Goal: Information Seeking & Learning: Learn about a topic

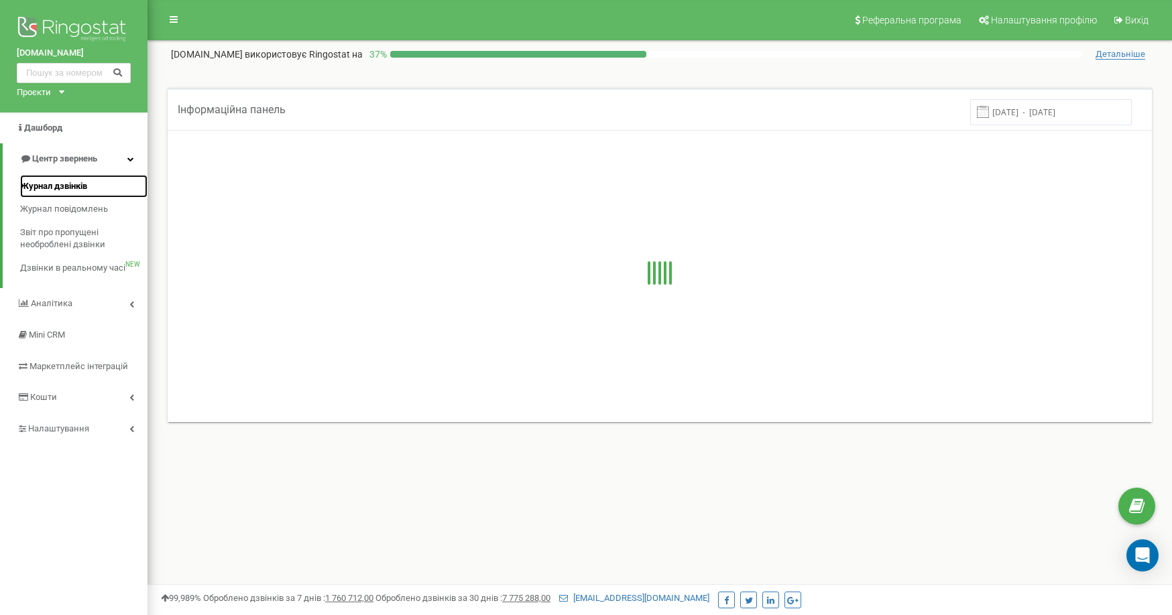
click at [79, 184] on span "Журнал дзвінків" at bounding box center [53, 186] width 67 height 13
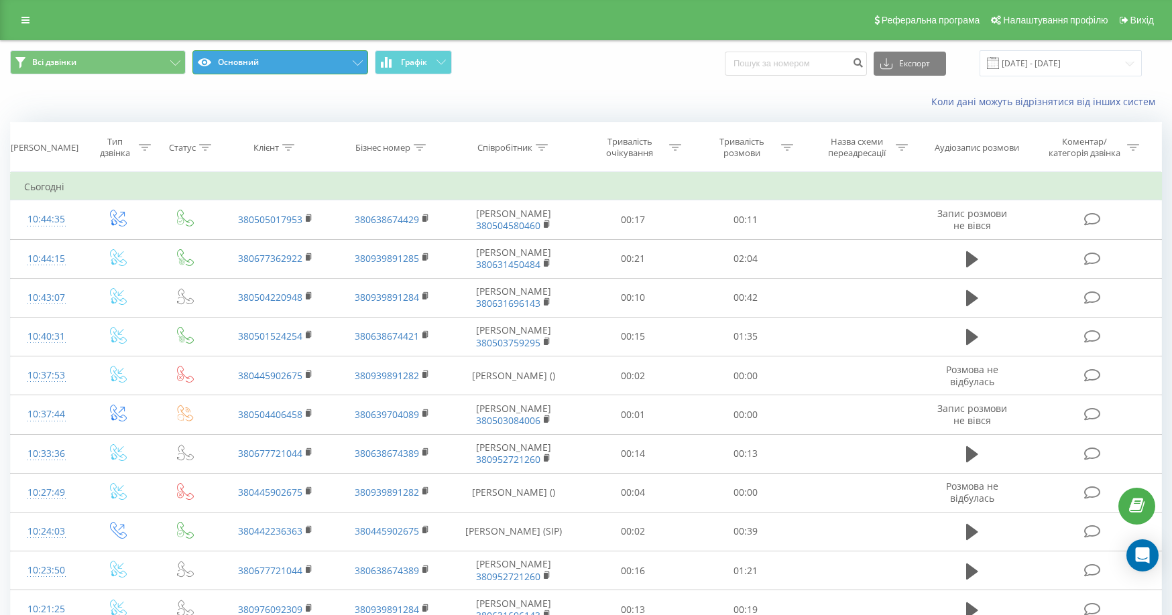
click at [282, 72] on button "Основний" at bounding box center [280, 62] width 176 height 24
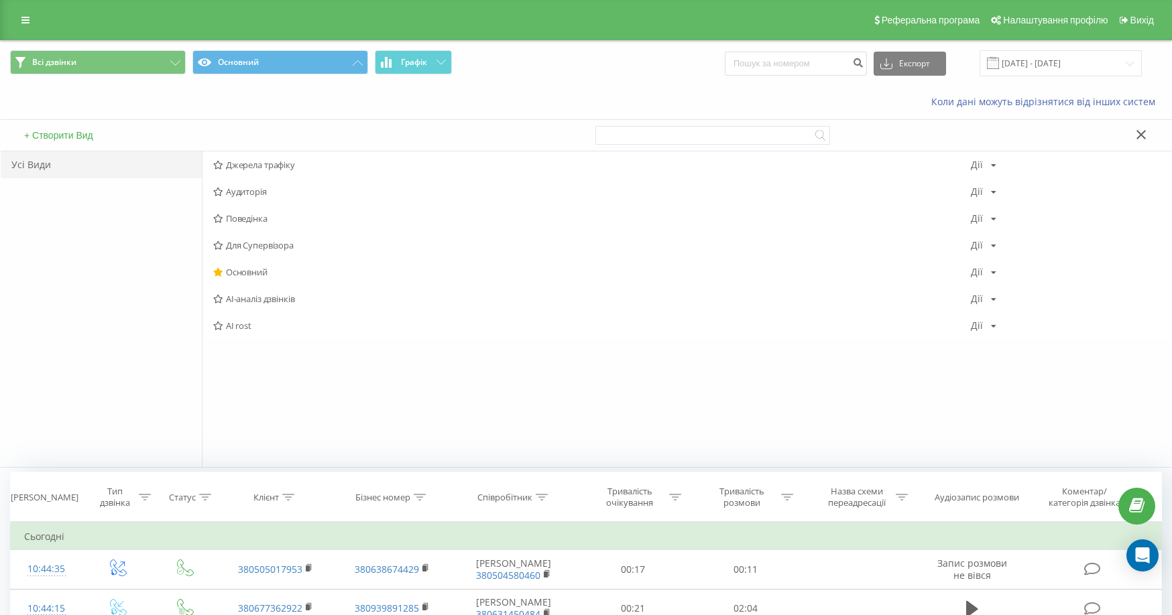
click at [240, 329] on span "AI rost" at bounding box center [592, 325] width 758 height 9
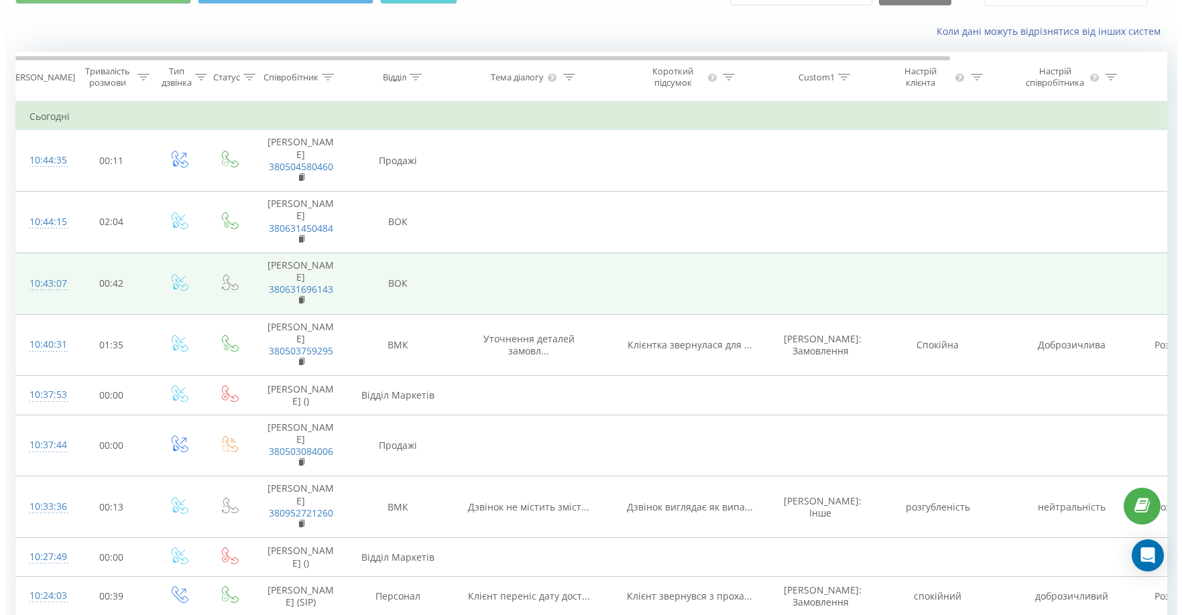
scroll to position [201, 0]
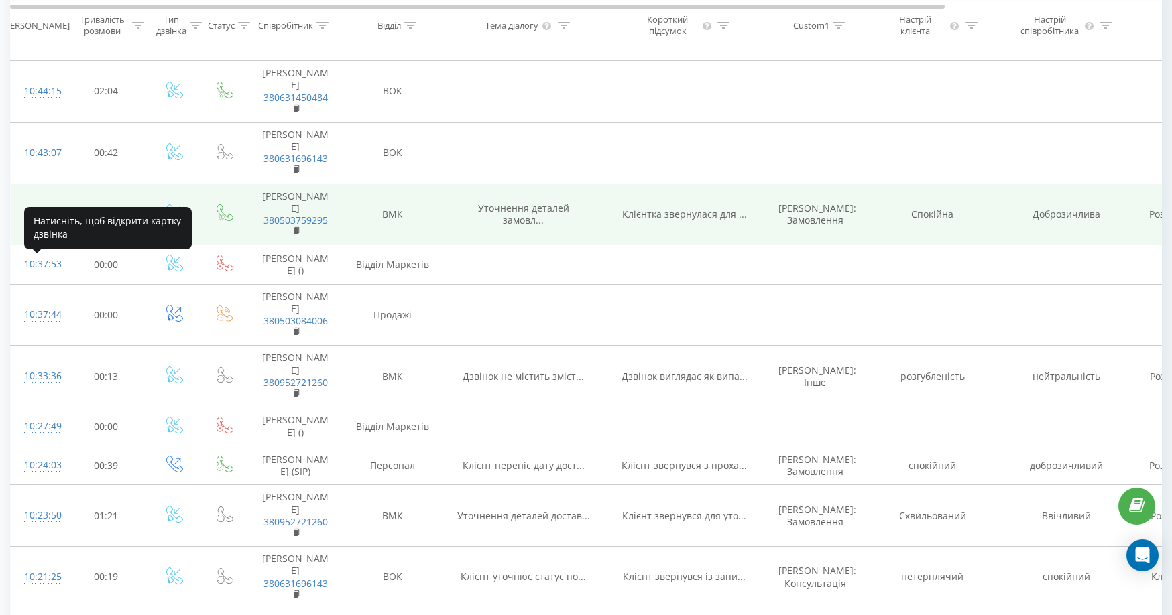
click at [27, 227] on div "10:40:31" at bounding box center [37, 214] width 27 height 26
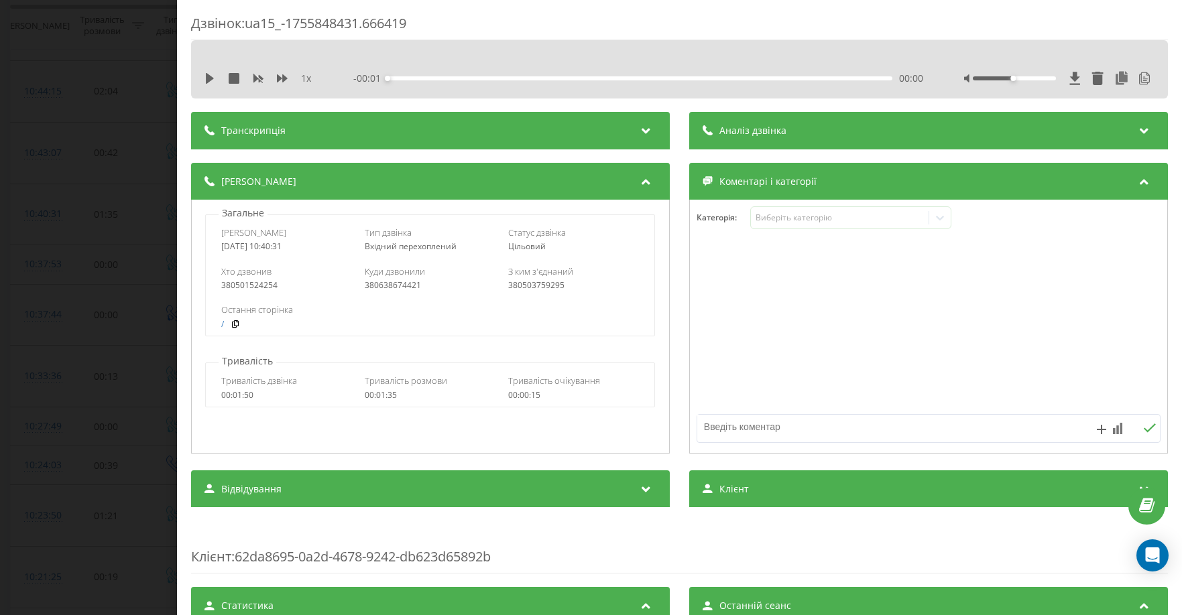
click at [410, 70] on div "1 x - 00:01 00:00 00:00" at bounding box center [679, 78] width 957 height 20
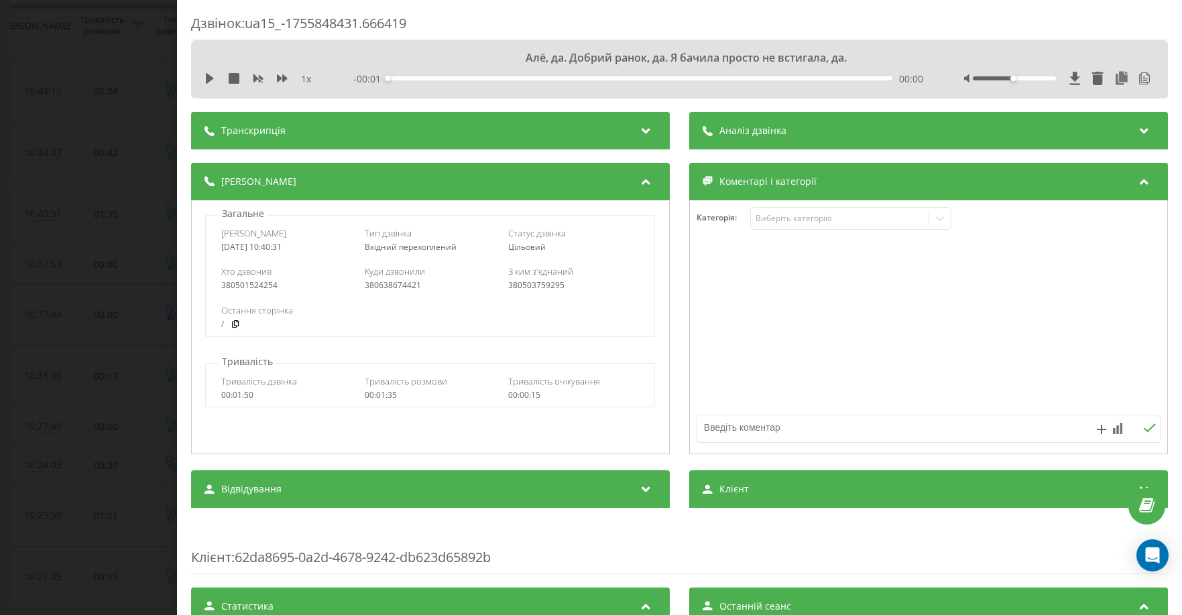
click at [414, 127] on div "Транскрипція" at bounding box center [430, 131] width 479 height 38
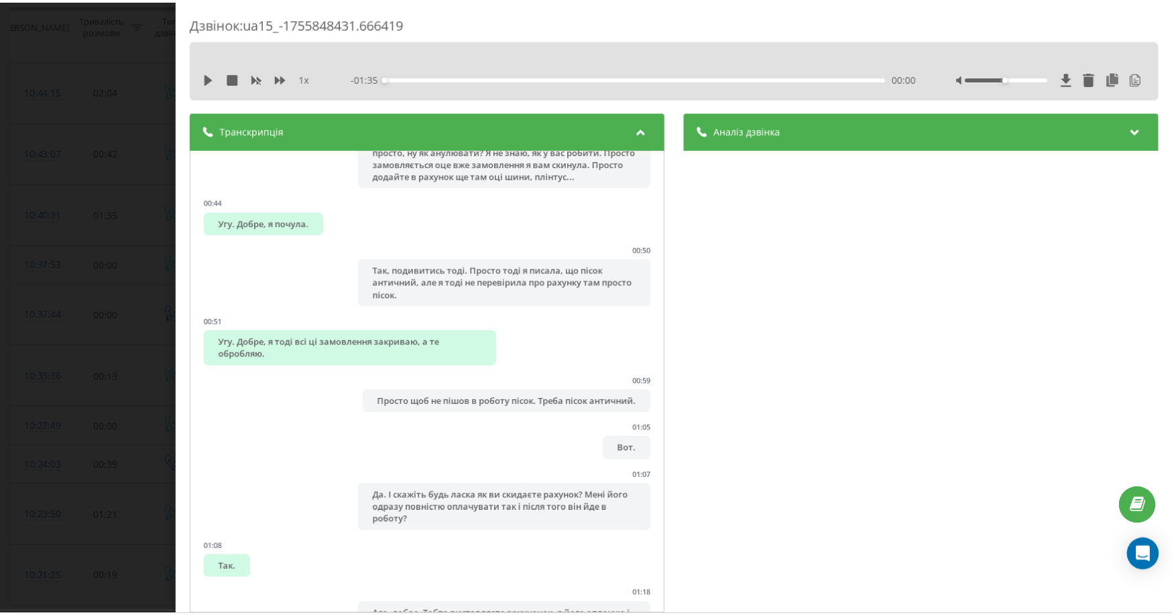
scroll to position [335, 0]
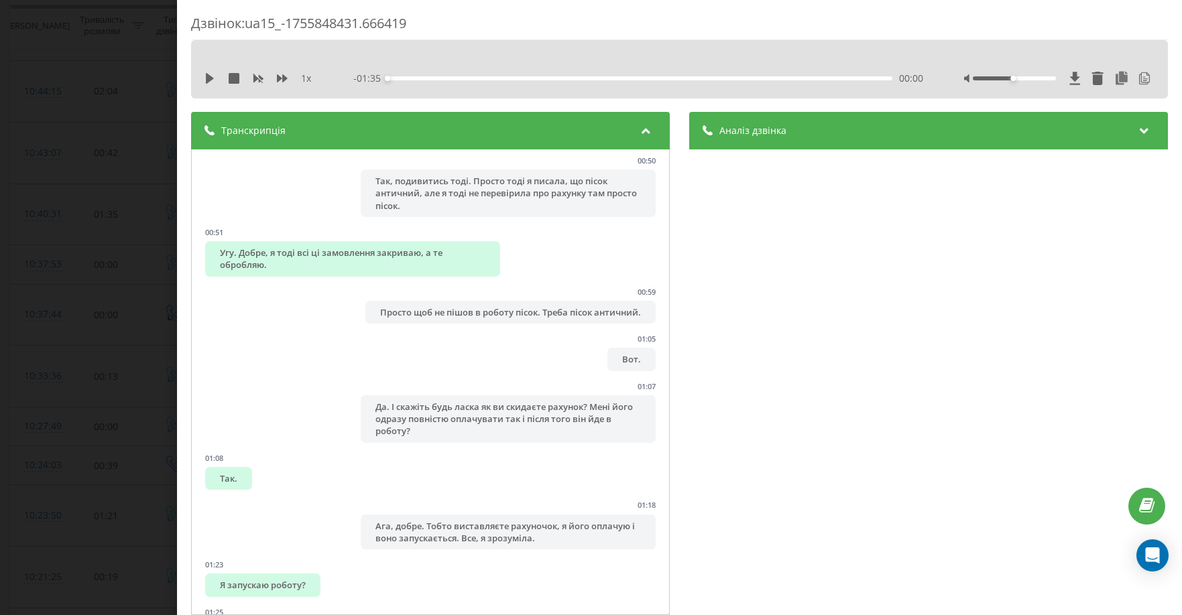
click at [145, 299] on div "Дзвінок : ua15_-1755848431.666419 1 x - 01:35 00:00 00:00 Транскрипція 00:00 Ал…" at bounding box center [591, 307] width 1182 height 615
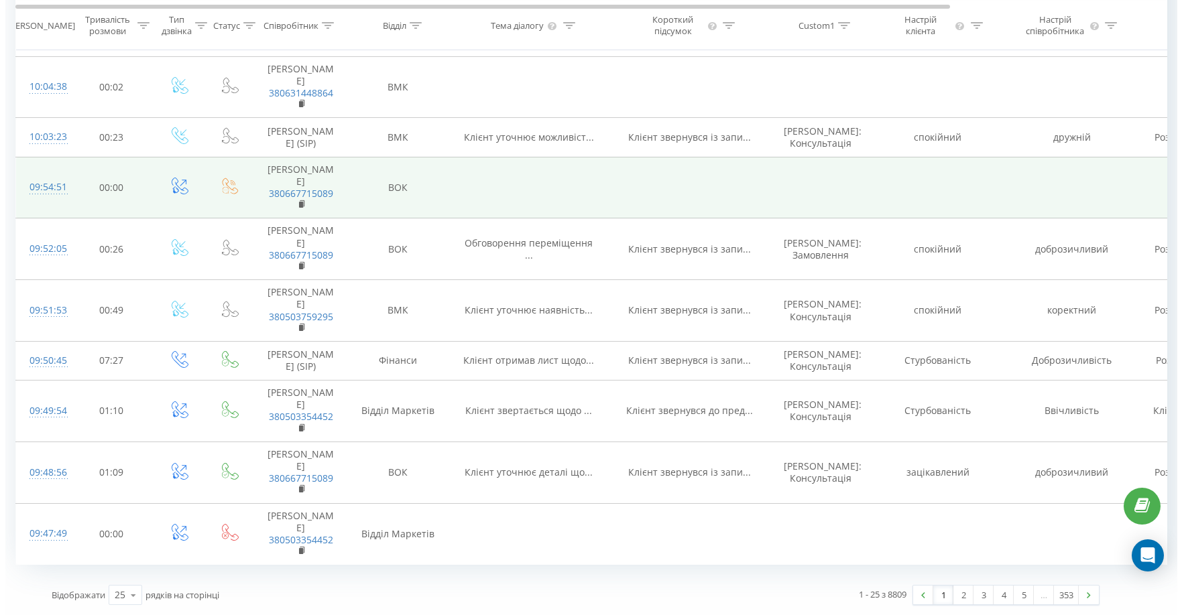
scroll to position [1453, 0]
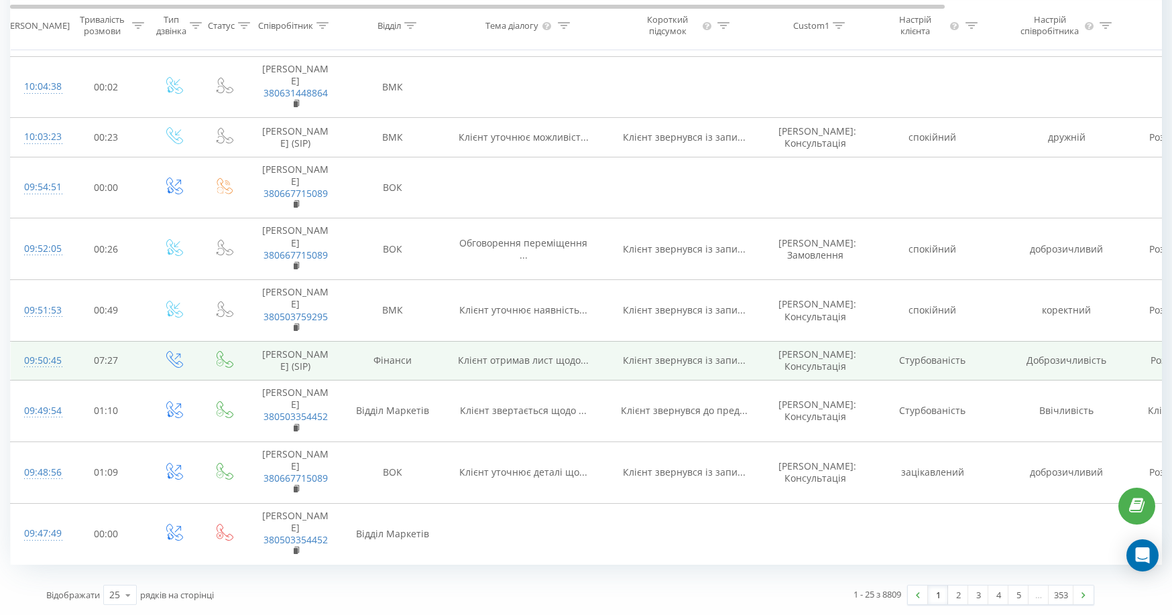
click at [31, 348] on div "09:50:45" at bounding box center [37, 361] width 27 height 26
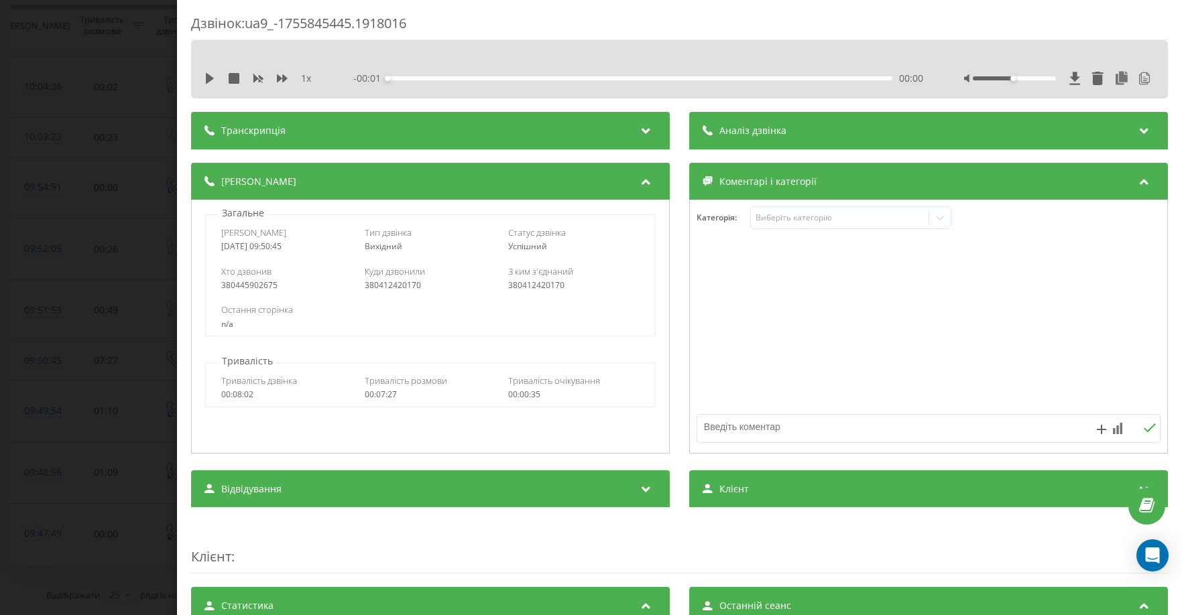
click at [401, 84] on div "- 00:01 00:00 00:00" at bounding box center [638, 78] width 570 height 13
click at [391, 115] on div "Транскрипція" at bounding box center [430, 131] width 479 height 38
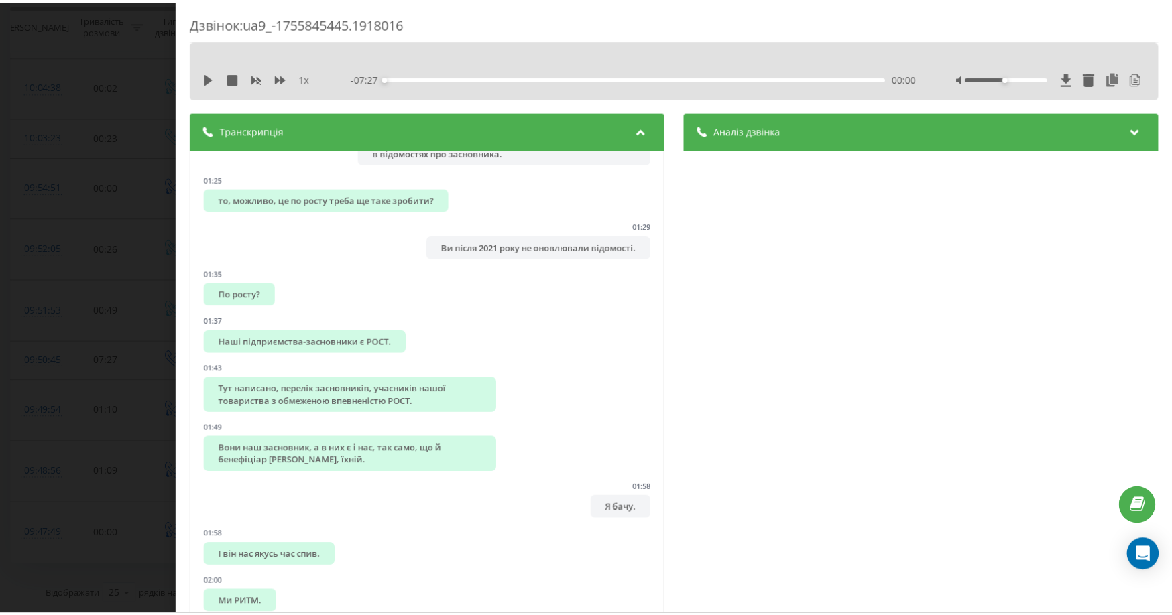
scroll to position [1475, 0]
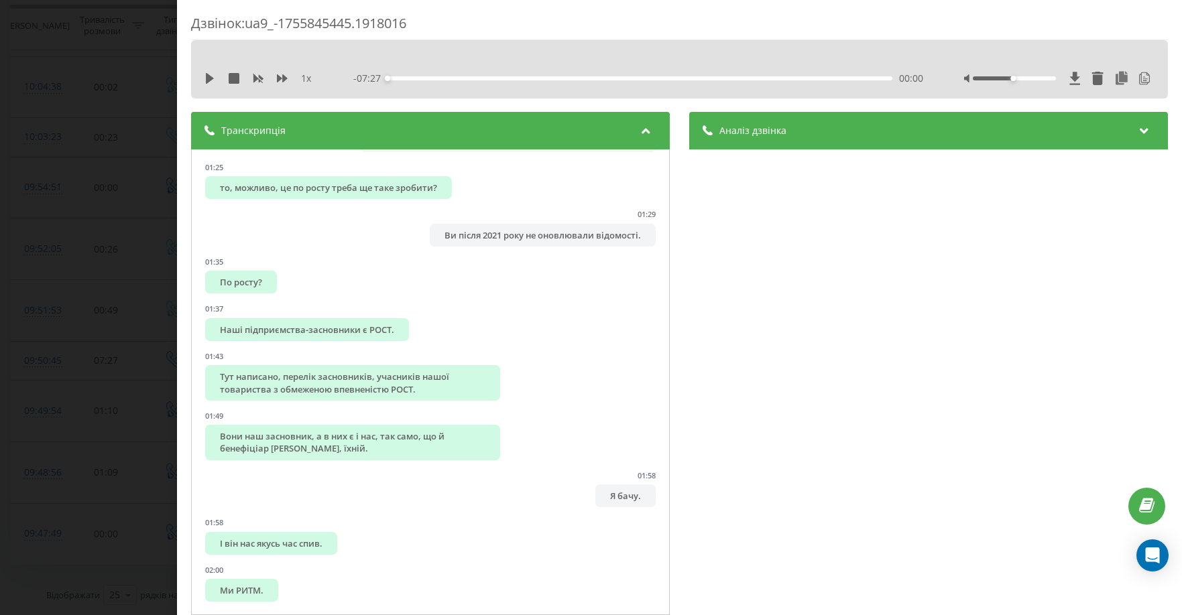
click at [739, 135] on span "Аналіз дзвінка" at bounding box center [752, 130] width 67 height 13
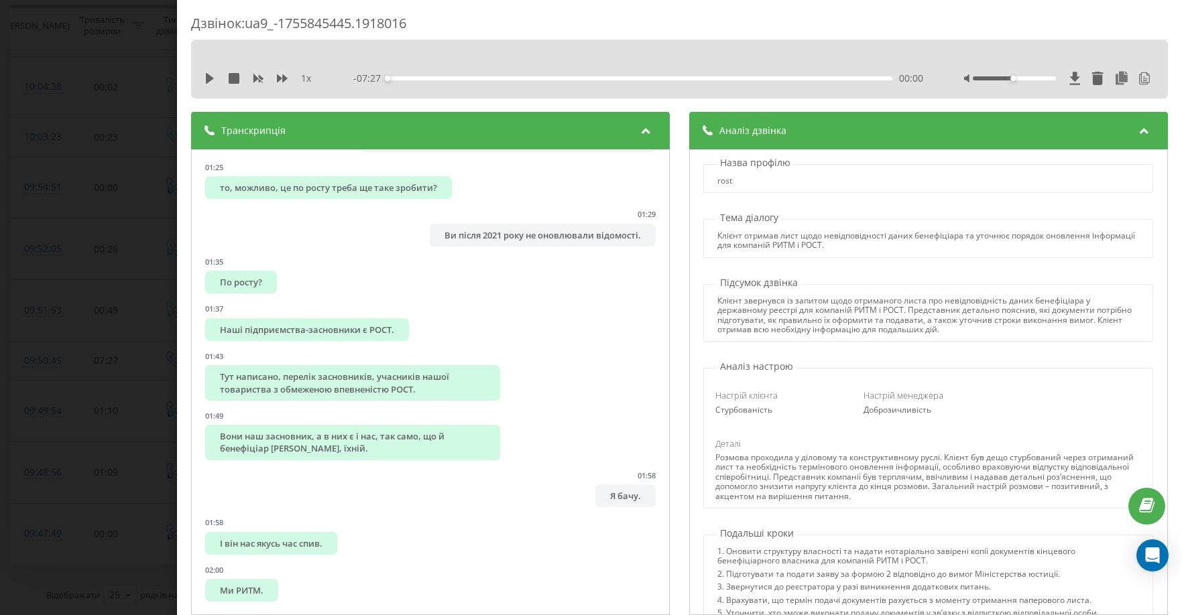
click at [95, 275] on div "Дзвінок : ua9_-1755845445.1918016 1 x - 07:27 00:00 00:00 Транскрипція 00:00 Ал…" at bounding box center [591, 307] width 1182 height 615
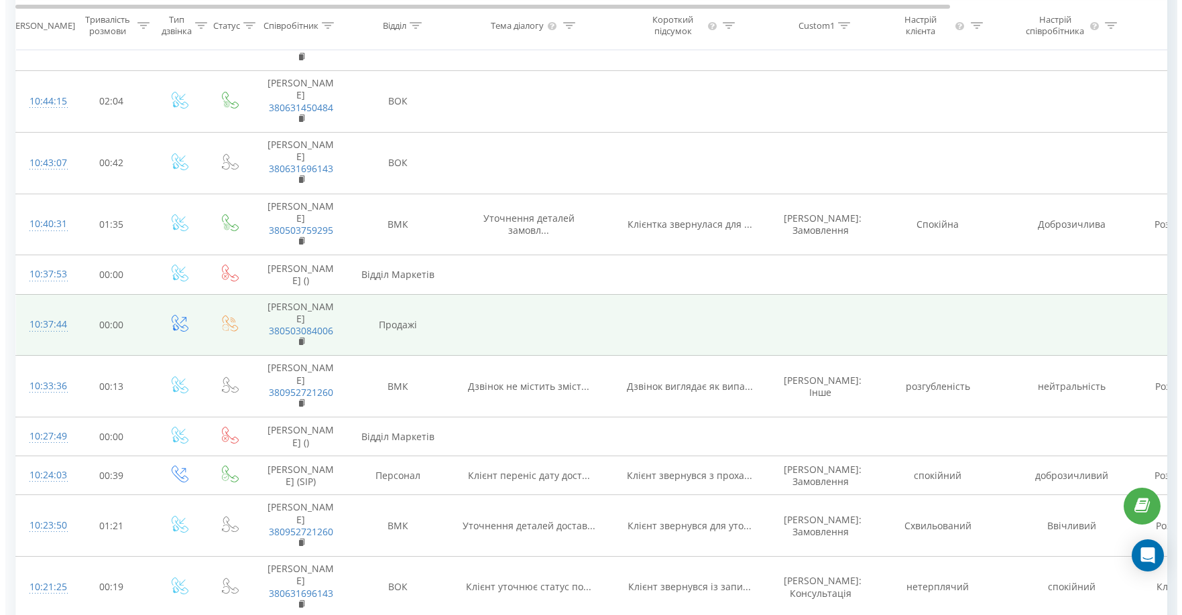
scroll to position [247, 0]
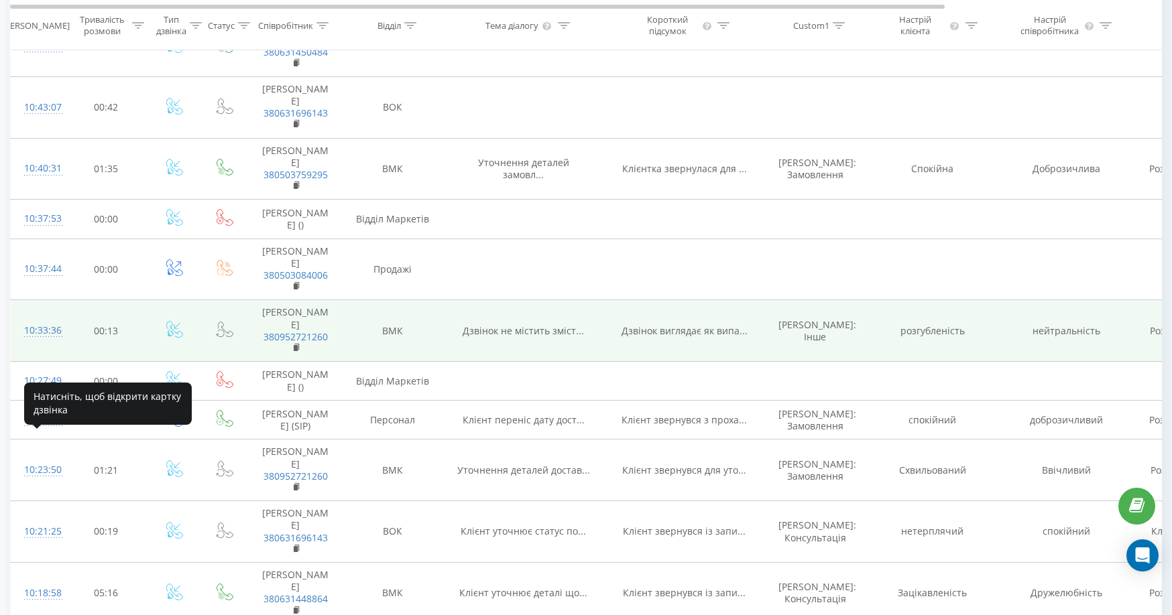
click at [51, 344] on div "10:33:36" at bounding box center [37, 331] width 27 height 26
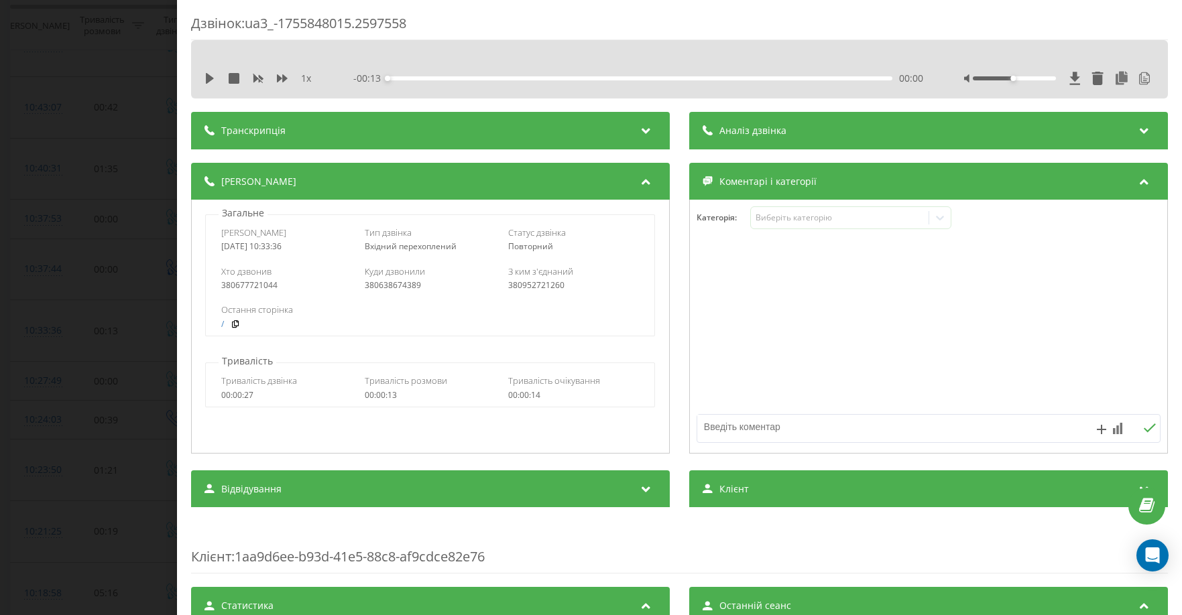
click at [732, 136] on span "Аналіз дзвінка" at bounding box center [752, 130] width 67 height 13
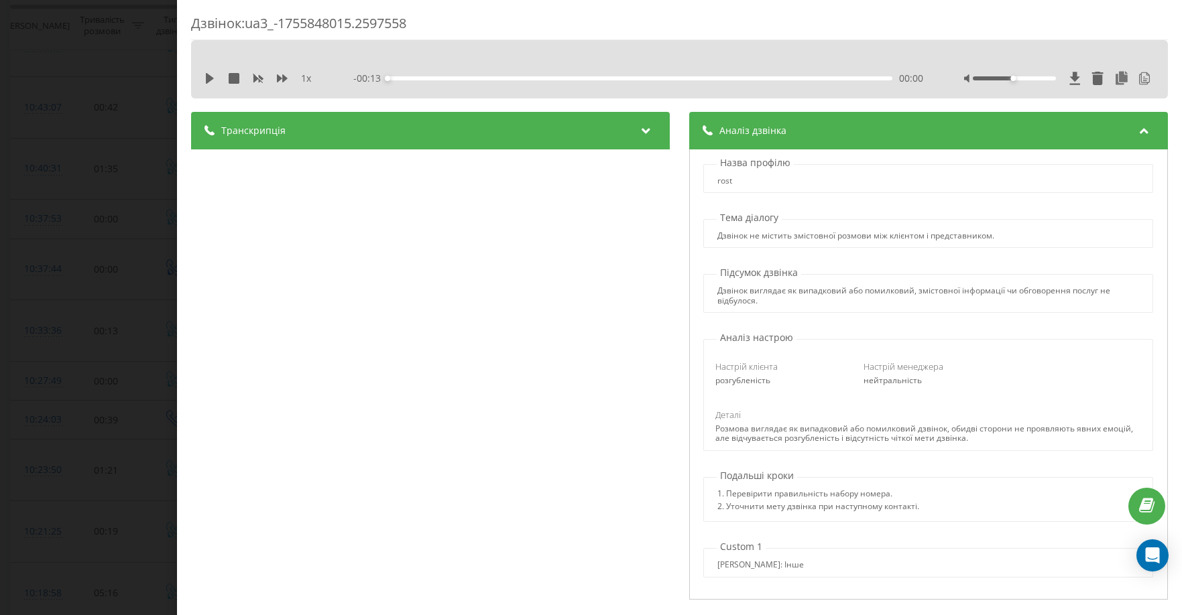
click at [475, 137] on div "Транскрипція" at bounding box center [430, 131] width 479 height 38
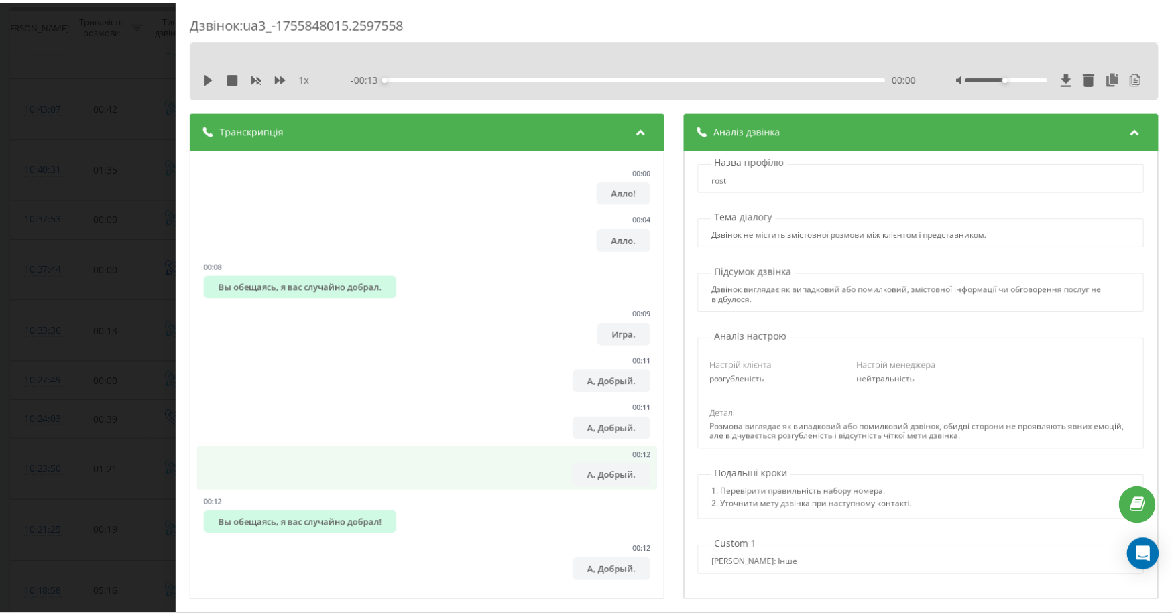
scroll to position [3, 0]
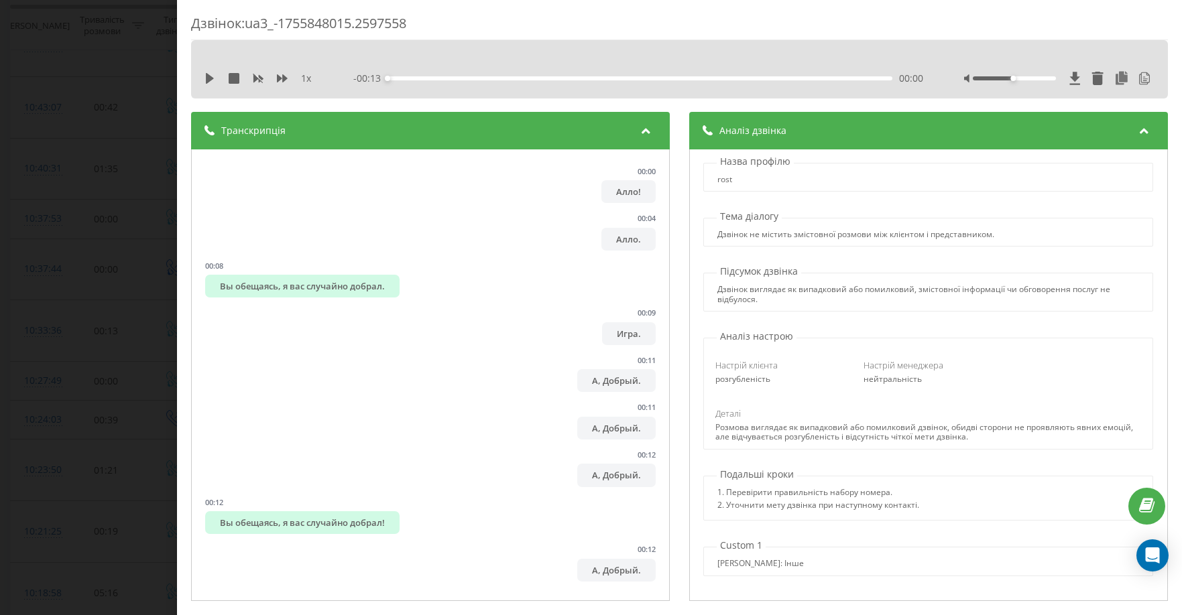
click at [50, 302] on div "Дзвінок : ua3_-1755848015.2597558 1 x - 00:13 00:00 00:00 Транскрипція 00:00 Ал…" at bounding box center [591, 307] width 1182 height 615
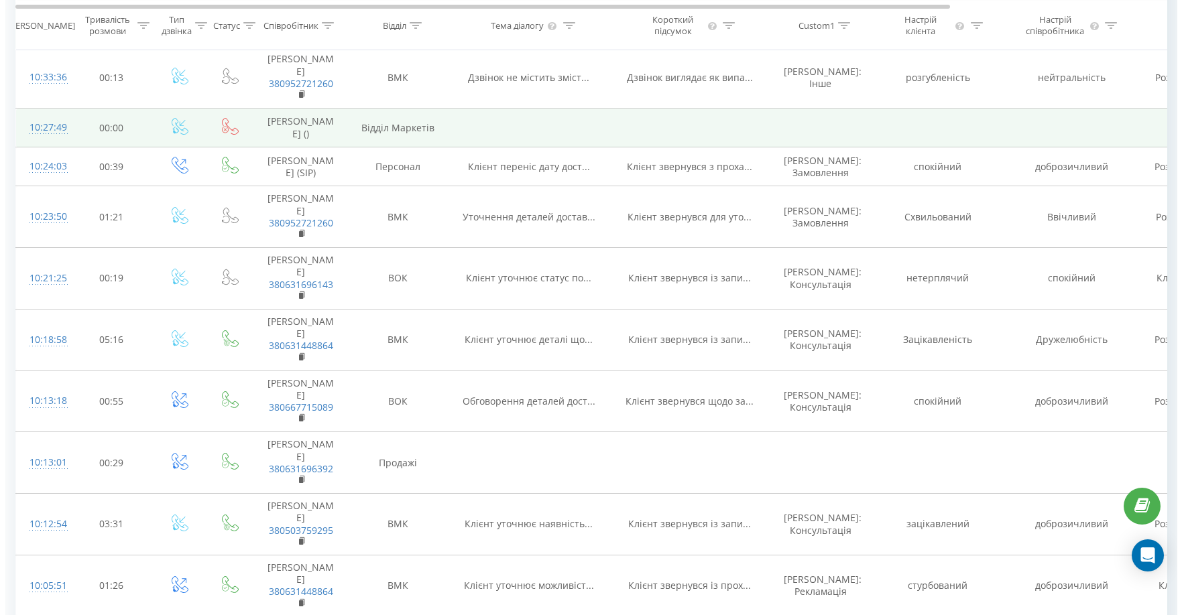
scroll to position [515, 0]
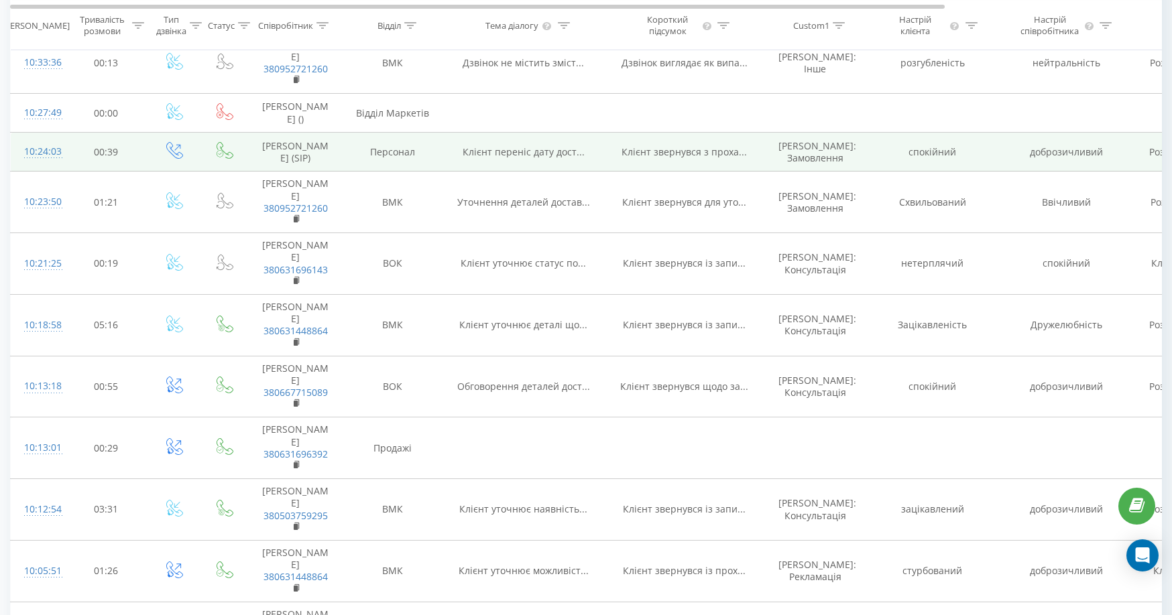
click at [553, 158] on span "Клієнт переніс дату дост..." at bounding box center [524, 151] width 122 height 13
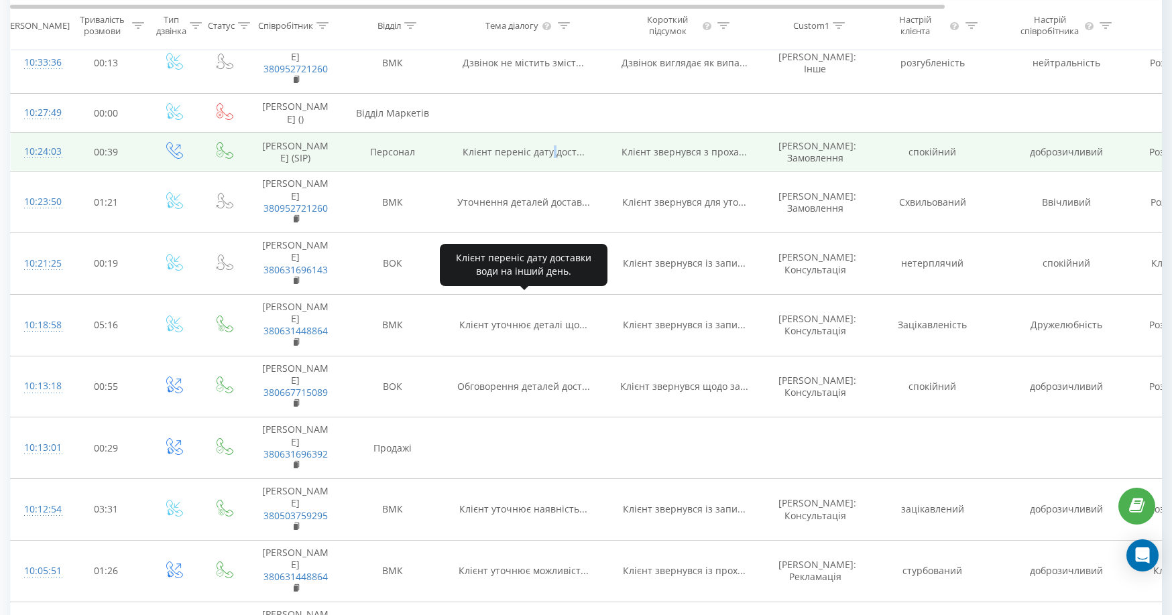
click at [553, 158] on span "Клієнт переніс дату дост..." at bounding box center [524, 151] width 122 height 13
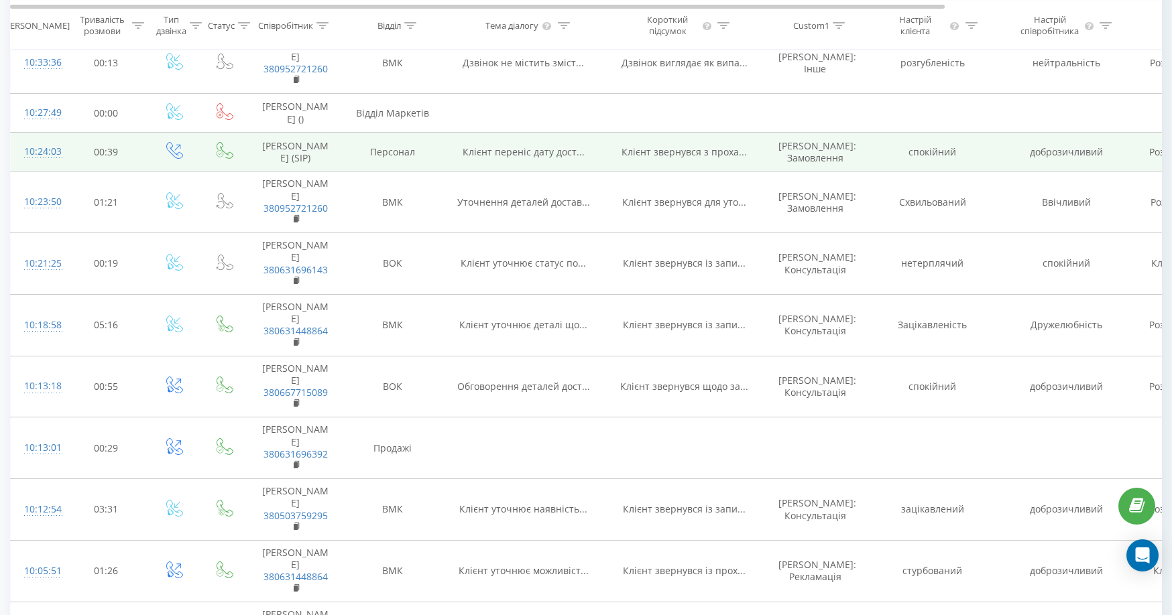
click at [51, 165] on div "10:24:03" at bounding box center [37, 152] width 27 height 26
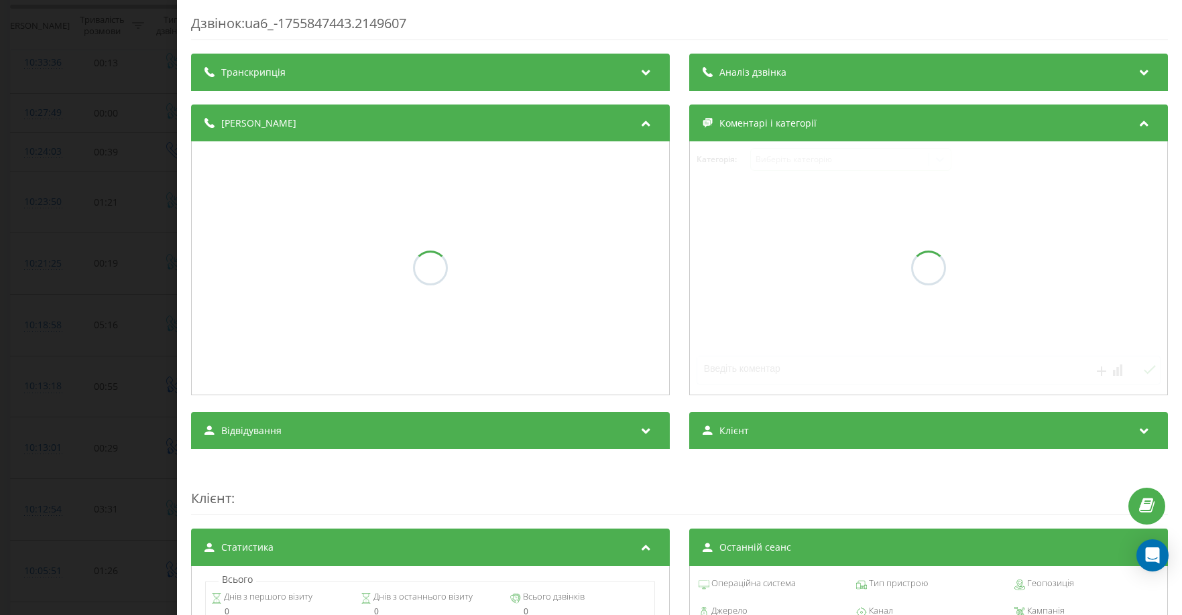
click at [749, 71] on span "Аналіз дзвінка" at bounding box center [752, 72] width 67 height 13
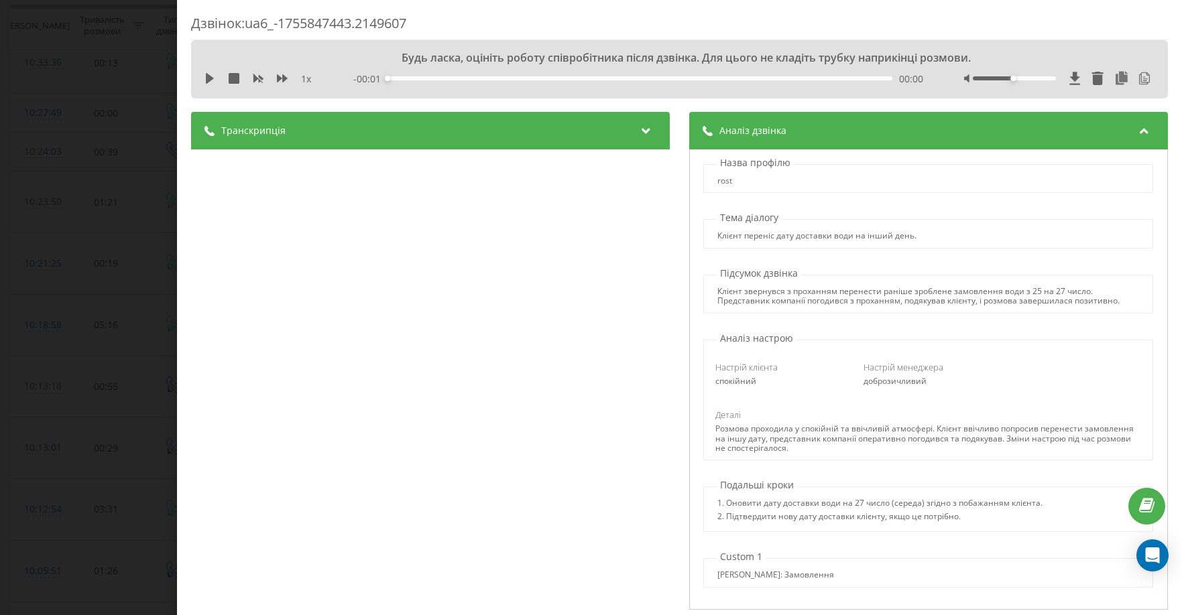
click at [515, 137] on div "Транскрипція" at bounding box center [430, 131] width 479 height 38
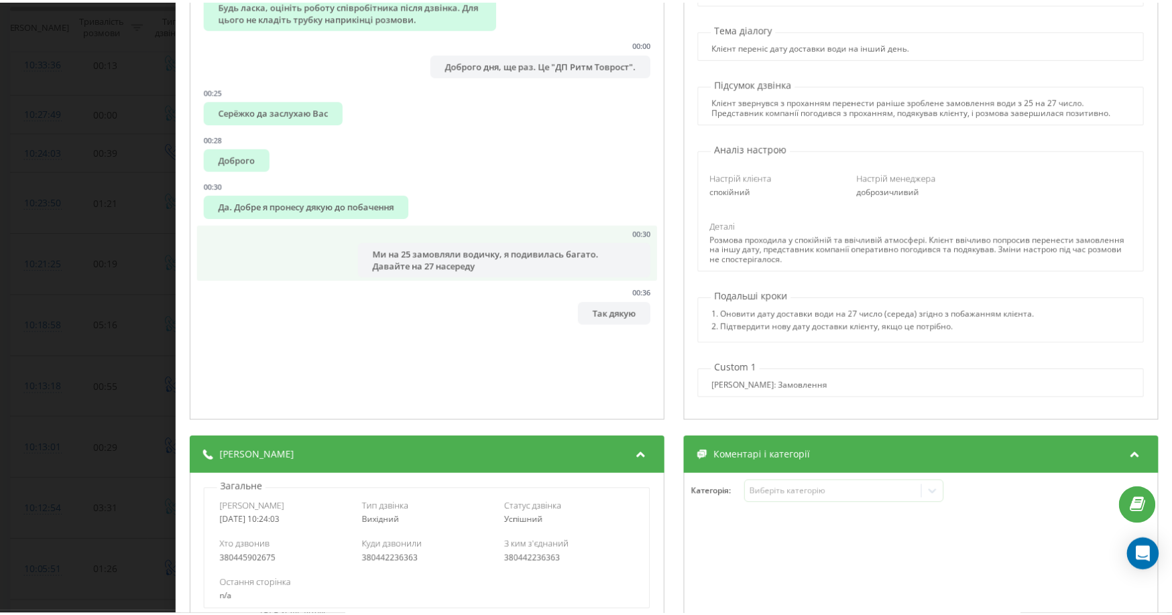
scroll to position [201, 0]
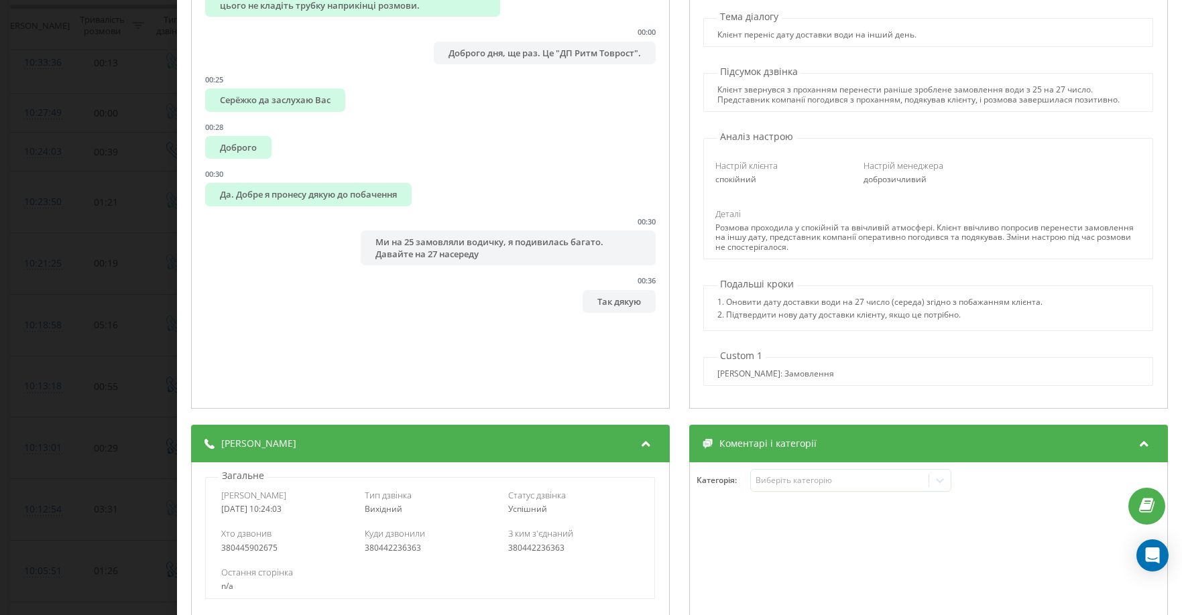
click at [108, 280] on div "Дзвінок : ua6_-1755847443.2149607 1 x - 00:39 00:00 00:00 Транскрипція 00:00 Бу…" at bounding box center [591, 307] width 1182 height 615
